Goal: Task Accomplishment & Management: Use online tool/utility

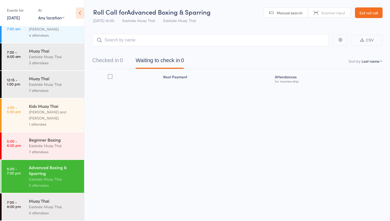
scroll to position [0, 0]
click at [62, 143] on div "Eastside Muay Thai" at bounding box center [54, 146] width 51 height 6
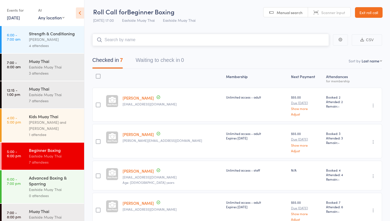
scroll to position [15, 0]
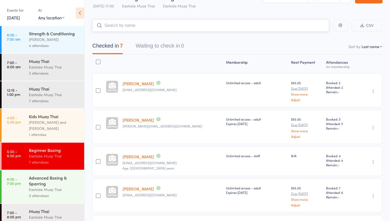
click at [143, 28] on input "search" at bounding box center [210, 25] width 237 height 12
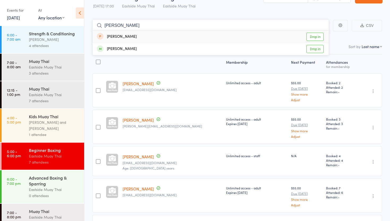
type input "louise"
click at [313, 36] on link "Drop in" at bounding box center [315, 37] width 17 height 8
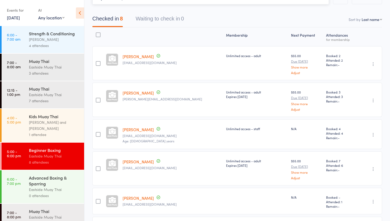
scroll to position [0, 0]
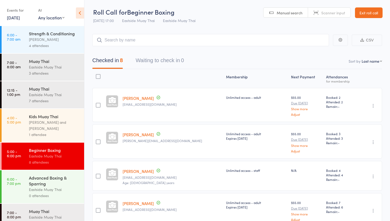
click at [375, 9] on link "Exit roll call" at bounding box center [369, 12] width 28 height 11
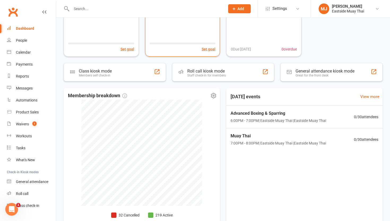
scroll to position [54, 0]
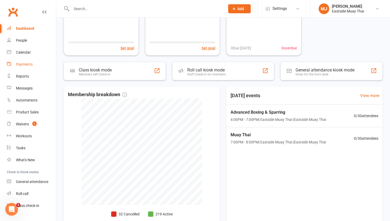
click at [25, 62] on link "Payments" at bounding box center [31, 64] width 49 height 12
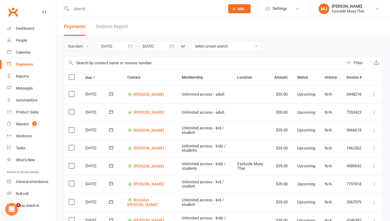
click at [89, 44] on button "Due date" at bounding box center [78, 46] width 29 height 10
click at [92, 81] on link "Date failed" at bounding box center [90, 79] width 53 height 11
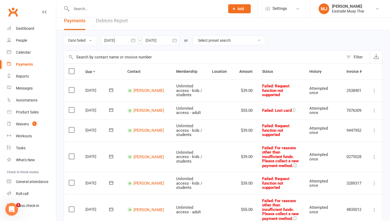
scroll to position [9, 0]
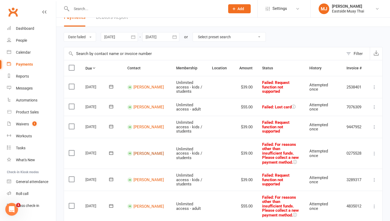
click at [141, 151] on link "Matthew Cook" at bounding box center [149, 153] width 31 height 5
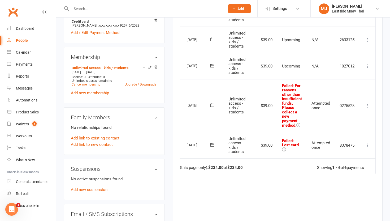
scroll to position [196, 0]
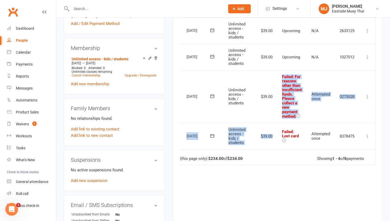
drag, startPoint x: 282, startPoint y: 78, endPoint x: 285, endPoint y: 114, distance: 36.2
click at [285, 114] on span "Failed : For reasons other than insufficient funds. Please collect a new paymen…" at bounding box center [292, 96] width 20 height 45
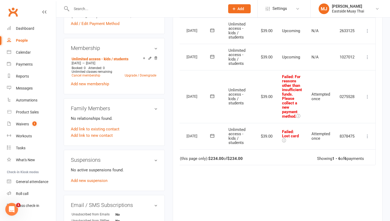
click at [284, 114] on span ": For reasons other than insufficient funds. Please collect a new payment metho…" at bounding box center [292, 96] width 20 height 45
drag, startPoint x: 282, startPoint y: 75, endPoint x: 290, endPoint y: 110, distance: 35.4
click at [290, 110] on span "Failed : For reasons other than insufficient funds. Please collect a new paymen…" at bounding box center [292, 96] width 20 height 45
drag, startPoint x: 281, startPoint y: 75, endPoint x: 293, endPoint y: 118, distance: 44.4
click at [293, 118] on td "Failed : For reasons other than insufficient funds. Please collect a new paymen…" at bounding box center [291, 96] width 29 height 53
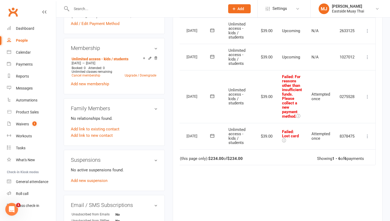
click at [310, 116] on td "Attempted once" at bounding box center [321, 96] width 28 height 53
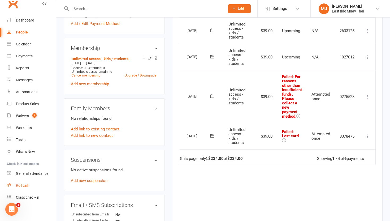
click at [24, 185] on div "Roll call" at bounding box center [22, 185] width 12 height 4
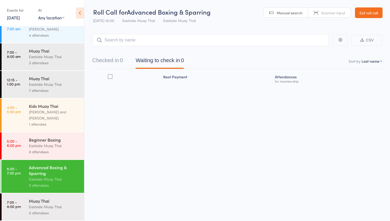
scroll to position [0, 0]
click at [49, 198] on div "Muay Thai" at bounding box center [54, 201] width 51 height 6
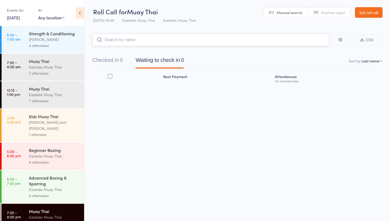
click at [179, 38] on input "search" at bounding box center [210, 40] width 237 height 12
click at [369, 14] on link "Exit roll call" at bounding box center [369, 12] width 28 height 11
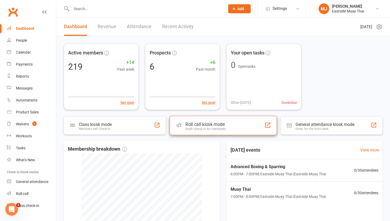
click at [221, 126] on div "Roll call kiosk mode" at bounding box center [206, 124] width 40 height 5
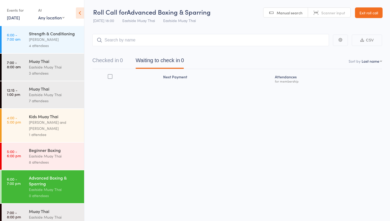
click at [155, 41] on input "search" at bounding box center [210, 40] width 237 height 12
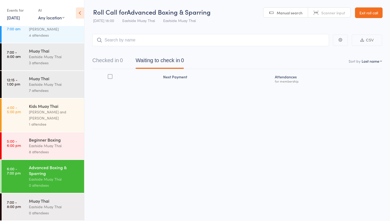
click at [141, 42] on input "search" at bounding box center [210, 40] width 237 height 12
click at [146, 42] on input "search" at bounding box center [210, 40] width 237 height 12
click at [46, 206] on div "Eastside Muay Thai" at bounding box center [54, 207] width 51 height 6
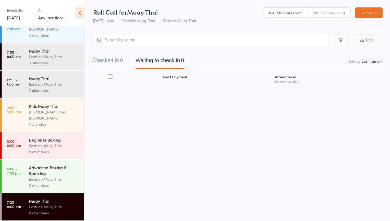
scroll to position [0, 0]
click at [377, 10] on link "Exit roll call" at bounding box center [369, 12] width 28 height 11
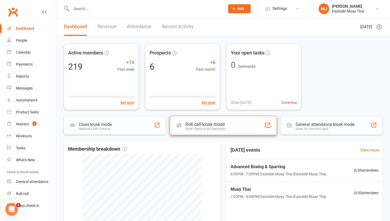
click at [227, 129] on div "Roll call kiosk mode Staff check-in for members" at bounding box center [223, 125] width 107 height 19
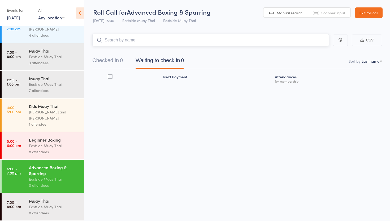
scroll to position [0, 0]
click at [54, 202] on div "Muay Thai" at bounding box center [54, 201] width 51 height 6
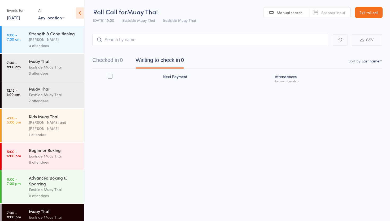
click at [377, 15] on link "Exit roll call" at bounding box center [369, 12] width 28 height 11
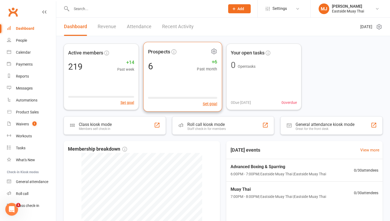
click at [184, 77] on div "Prospects 6 +6 Past month Set goal" at bounding box center [182, 77] width 79 height 70
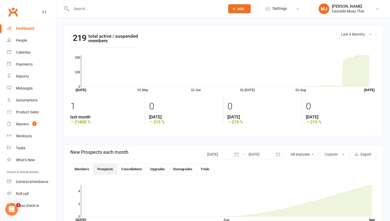
click at [262, 50] on div "219 total active / suspended members Last 6 Months" at bounding box center [223, 40] width 306 height 23
click at [25, 124] on div "Waivers" at bounding box center [22, 124] width 13 height 4
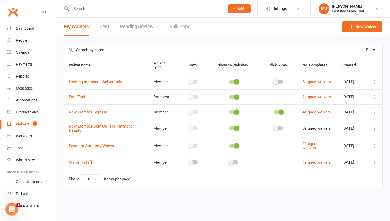
click at [137, 29] on link "Pending Review 1" at bounding box center [139, 27] width 39 height 18
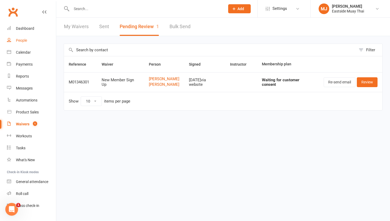
click at [18, 41] on div "People" at bounding box center [21, 40] width 11 height 4
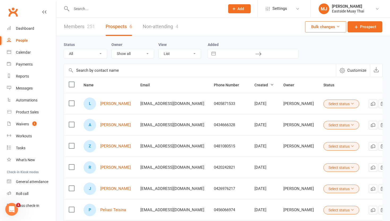
click at [166, 26] on link "Non-attending 4" at bounding box center [161, 27] width 36 height 18
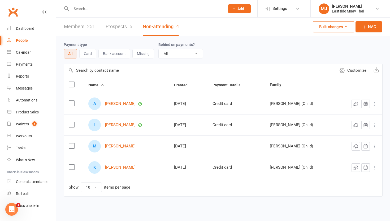
click at [115, 23] on link "Prospects 6" at bounding box center [119, 27] width 27 height 18
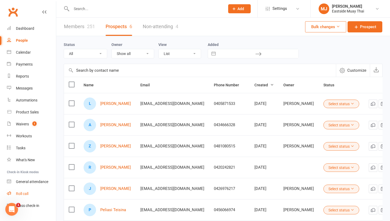
click at [25, 192] on div "Roll call" at bounding box center [22, 193] width 12 height 4
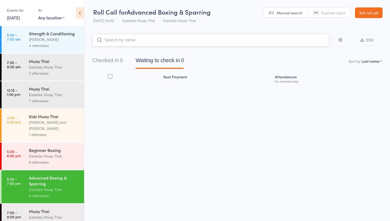
scroll to position [11, 0]
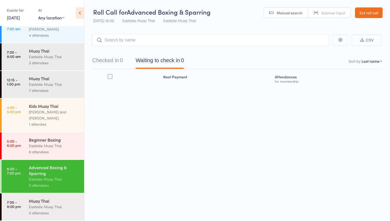
click at [47, 201] on div "Muay Thai" at bounding box center [54, 201] width 51 height 6
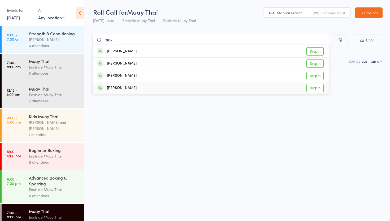
type input "max"
click at [315, 87] on link "Drop in" at bounding box center [315, 88] width 17 height 8
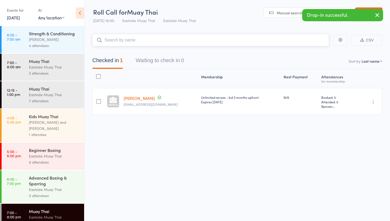
click at [136, 38] on input "search" at bounding box center [210, 40] width 237 height 12
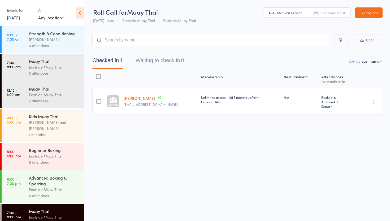
click at [43, 192] on div "Eastside Muay Thai" at bounding box center [54, 189] width 51 height 6
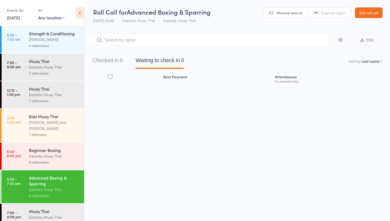
click at [60, 208] on div "Muay Thai Eastside Muay Thai 2 attendees" at bounding box center [56, 217] width 55 height 27
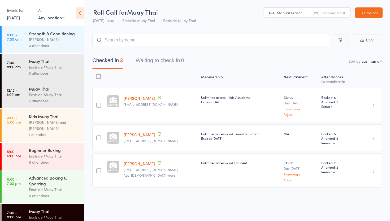
drag, startPoint x: 184, startPoint y: 135, endPoint x: 89, endPoint y: 190, distance: 109.5
click at [183, 135] on div "[PERSON_NAME] [EMAIL_ADDRESS][DOMAIN_NAME]" at bounding box center [161, 137] width 78 height 27
click at [60, 212] on div "Muay Thai" at bounding box center [54, 211] width 51 height 6
click at [56, 211] on div "Muay Thai" at bounding box center [54, 211] width 51 height 6
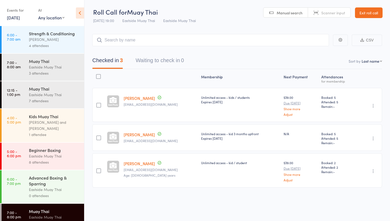
scroll to position [11, 0]
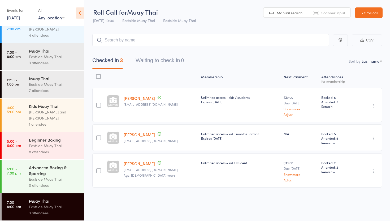
click at [25, 202] on link "7:00 - 8:00 pm Muay Thai Eastside Muay Thai 3 attendees" at bounding box center [43, 206] width 83 height 27
click at [368, 11] on link "Exit roll call" at bounding box center [369, 12] width 28 height 11
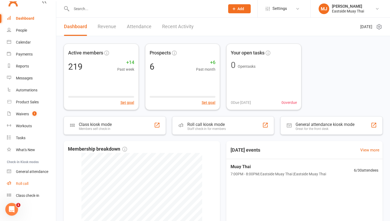
click at [26, 186] on div "Roll call" at bounding box center [22, 183] width 12 height 4
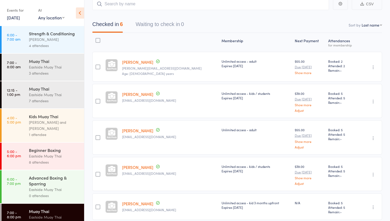
scroll to position [36, 0]
click at [184, 6] on input "search" at bounding box center [210, 4] width 237 height 12
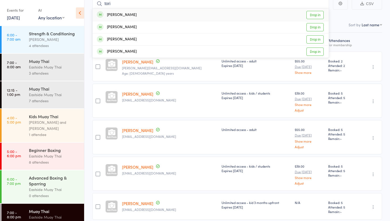
type input "tori"
click at [311, 12] on link "Drop in" at bounding box center [315, 15] width 17 height 8
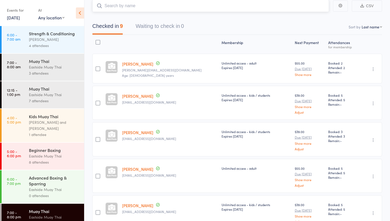
scroll to position [0, 0]
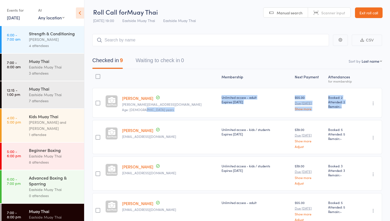
drag, startPoint x: 144, startPoint y: 120, endPoint x: 187, endPoint y: 35, distance: 95.9
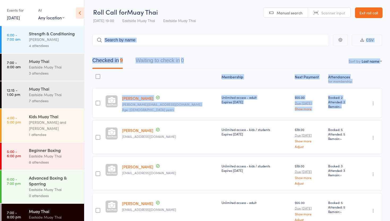
click at [40, 183] on div "Advanced Boxing & Sparring" at bounding box center [54, 181] width 51 height 12
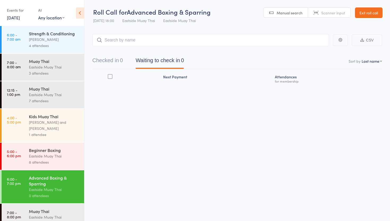
click at [40, 183] on div "Advanced Boxing & Sparring" at bounding box center [54, 181] width 51 height 12
click at [65, 208] on div "Muay Thai Eastside Muay Thai 9 attendees" at bounding box center [56, 217] width 55 height 27
